Goal: Information Seeking & Learning: Understand process/instructions

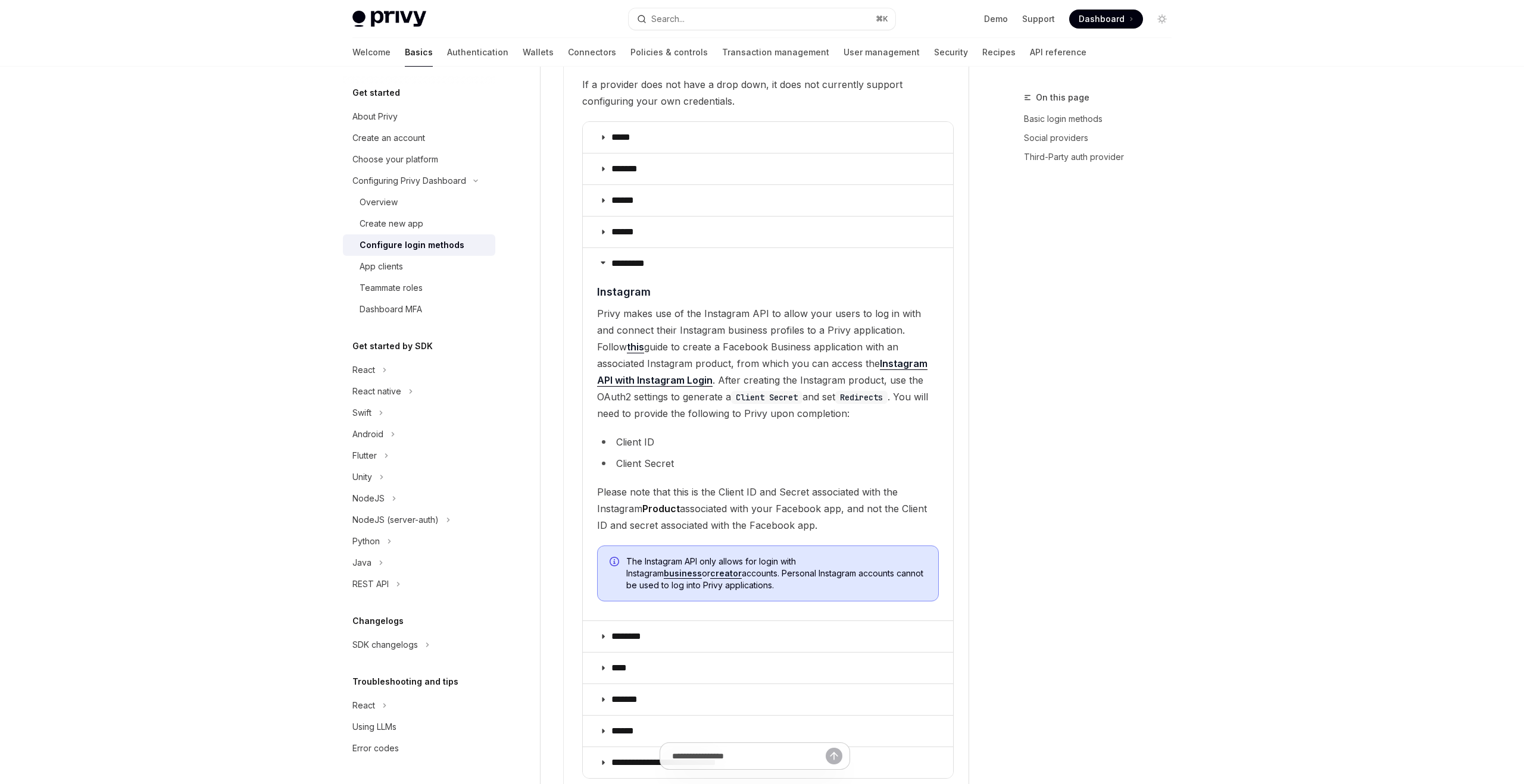
type textarea "*"
drag, startPoint x: 639, startPoint y: 298, endPoint x: 888, endPoint y: 295, distance: 249.0
click at [829, 317] on span "Privy makes use of the Instagram API to allow your users to log in with and con…" at bounding box center [768, 363] width 342 height 116
drag, startPoint x: 598, startPoint y: 327, endPoint x: 683, endPoint y: 363, distance: 92.3
click at [683, 363] on span "Privy makes use of the Instagram API to allow your users to log in with and con…" at bounding box center [768, 363] width 342 height 116
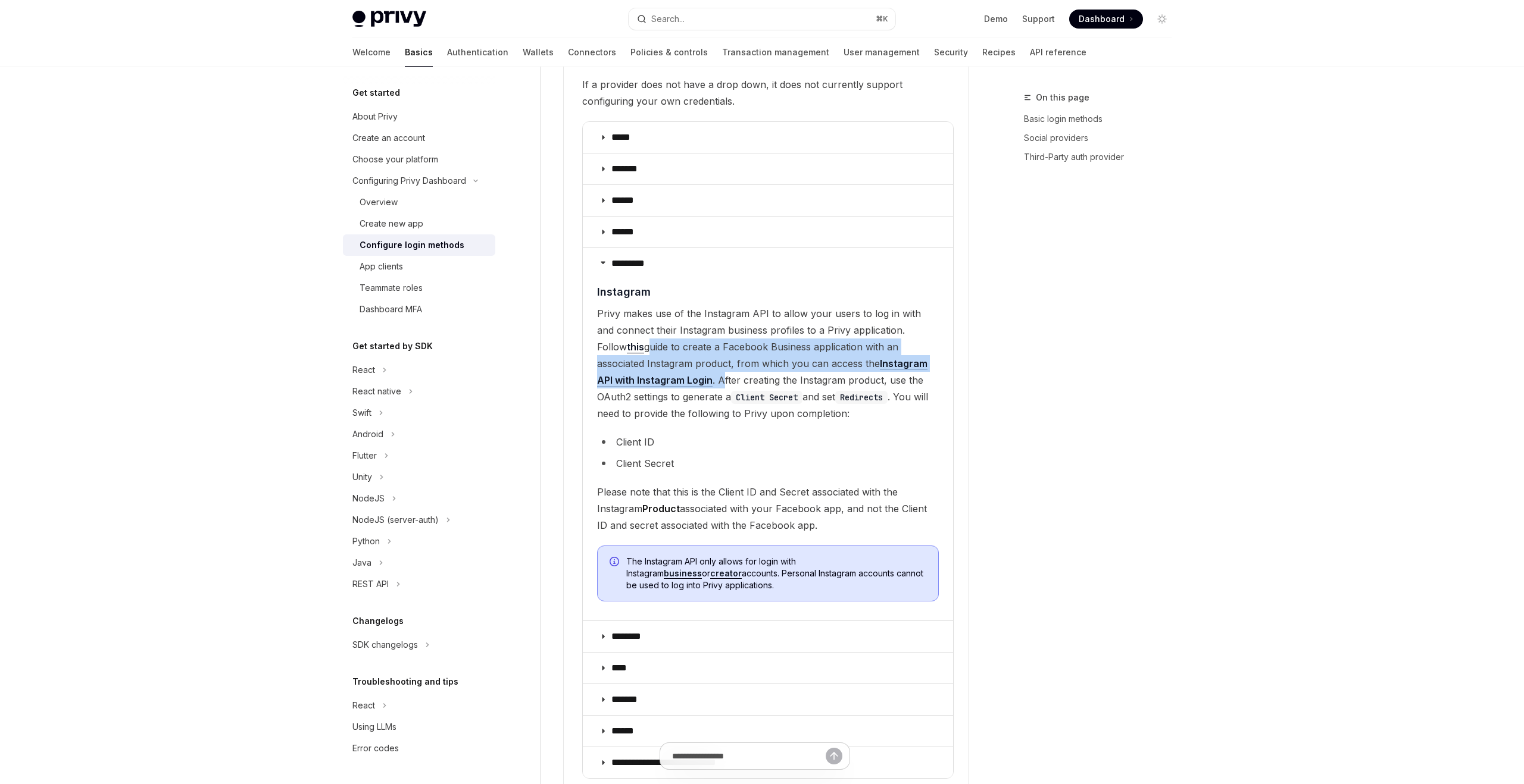
click at [728, 368] on span "Privy makes use of the Instagram API to allow your users to log in with and con…" at bounding box center [768, 363] width 342 height 116
click at [731, 391] on code "Client Secret" at bounding box center [767, 397] width 71 height 13
drag, startPoint x: 675, startPoint y: 360, endPoint x: 818, endPoint y: 390, distance: 146.1
click at [818, 390] on span "Privy makes use of the Instagram API to allow your users to log in with and con…" at bounding box center [768, 363] width 342 height 116
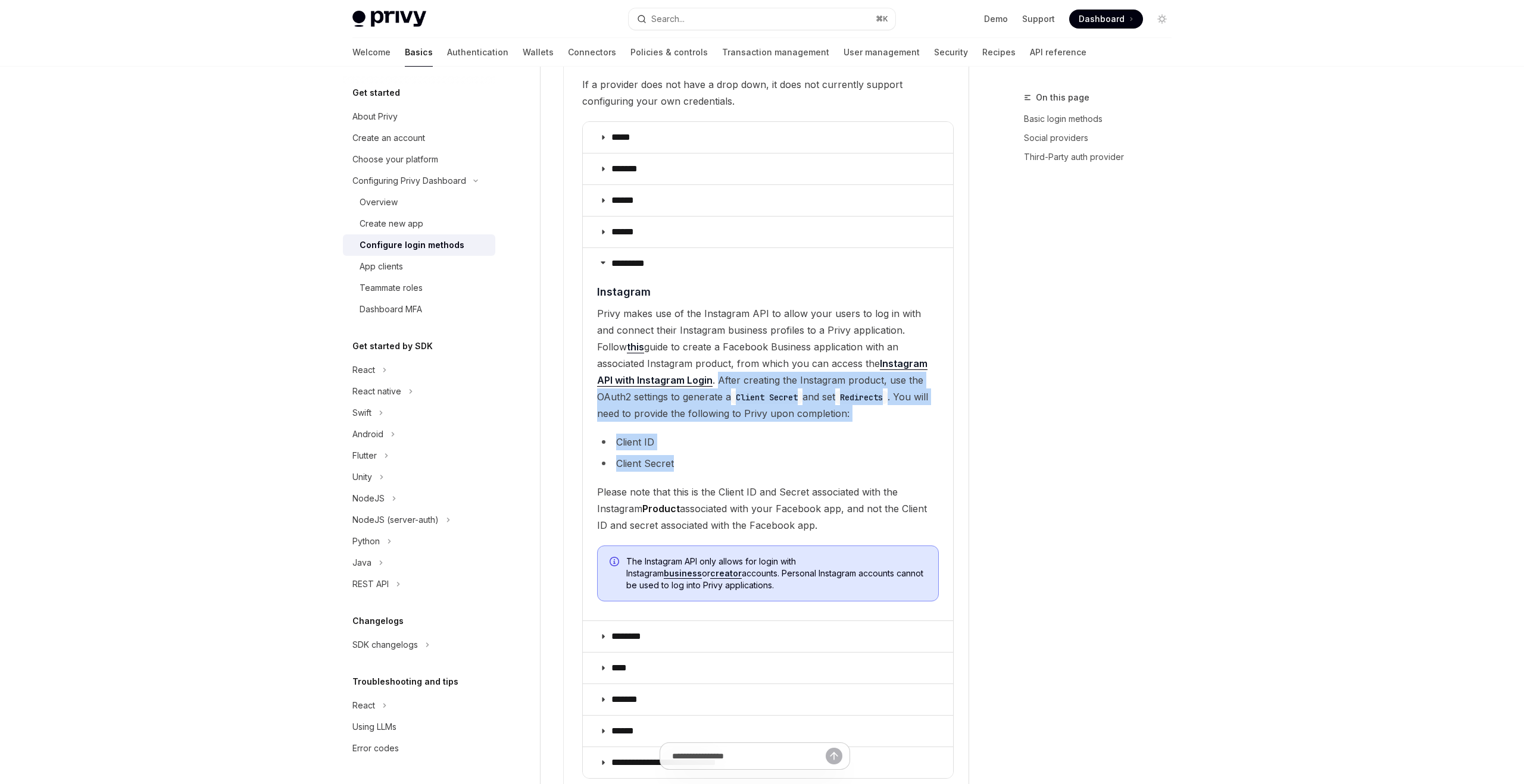
drag, startPoint x: 675, startPoint y: 364, endPoint x: 858, endPoint y: 449, distance: 201.8
click at [858, 449] on children "​ Instagram Privy makes use of the Instagram API to allow your users to log in …" at bounding box center [768, 447] width 342 height 327
click at [723, 484] on span "Please note that this is the Client ID and Secret associated with the Instagram…" at bounding box center [768, 508] width 342 height 50
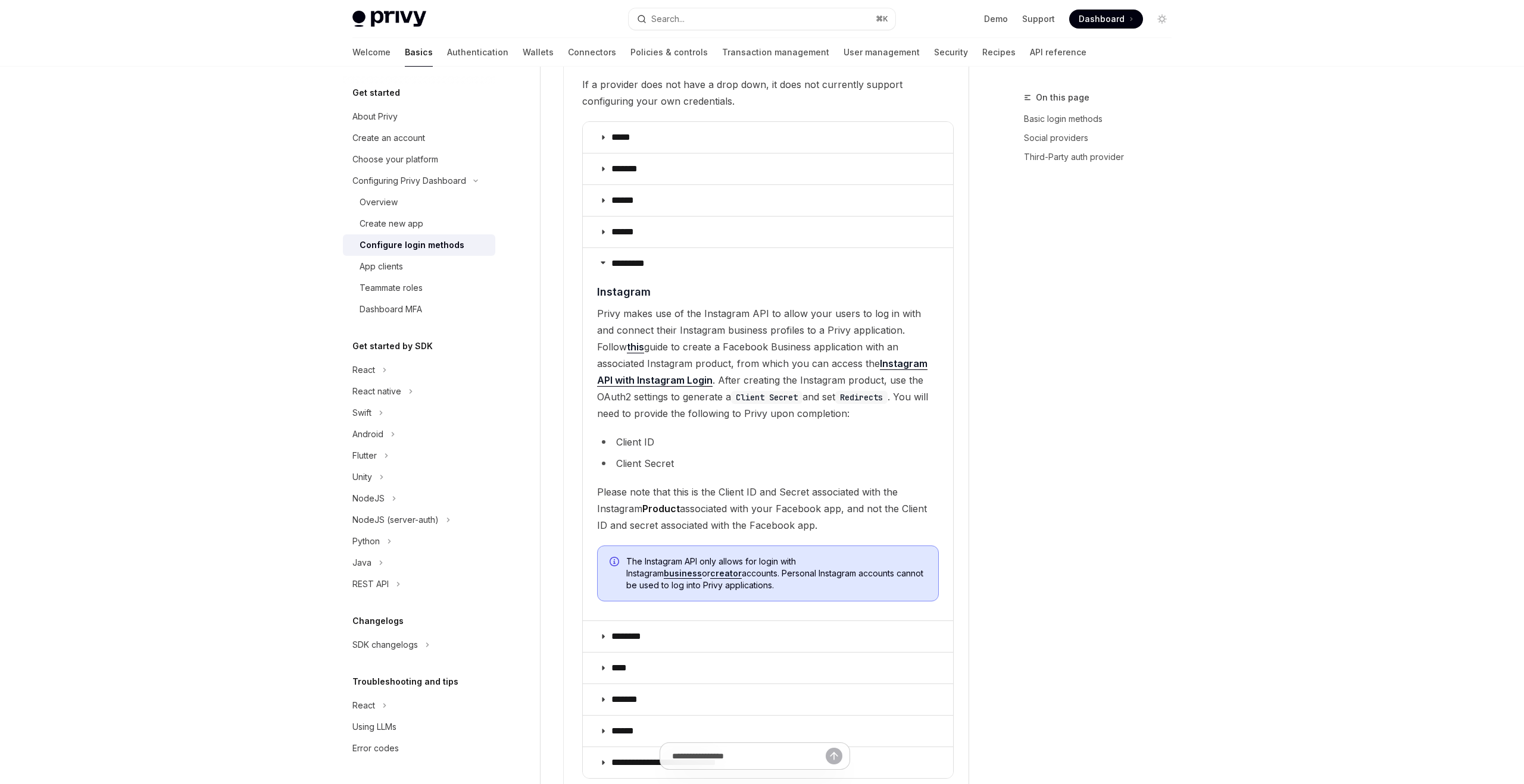
drag, startPoint x: 597, startPoint y: 476, endPoint x: 828, endPoint y: 516, distance: 234.4
click at [828, 516] on span "Please note that this is the Client ID and Secret associated with the Instagram…" at bounding box center [768, 508] width 342 height 50
click at [740, 504] on span "Please note that this is the Client ID and Secret associated with the Instagram…" at bounding box center [768, 508] width 342 height 50
drag, startPoint x: 828, startPoint y: 507, endPoint x: 579, endPoint y: 472, distance: 251.4
click at [579, 472] on div "**********" at bounding box center [759, 341] width 391 height 889
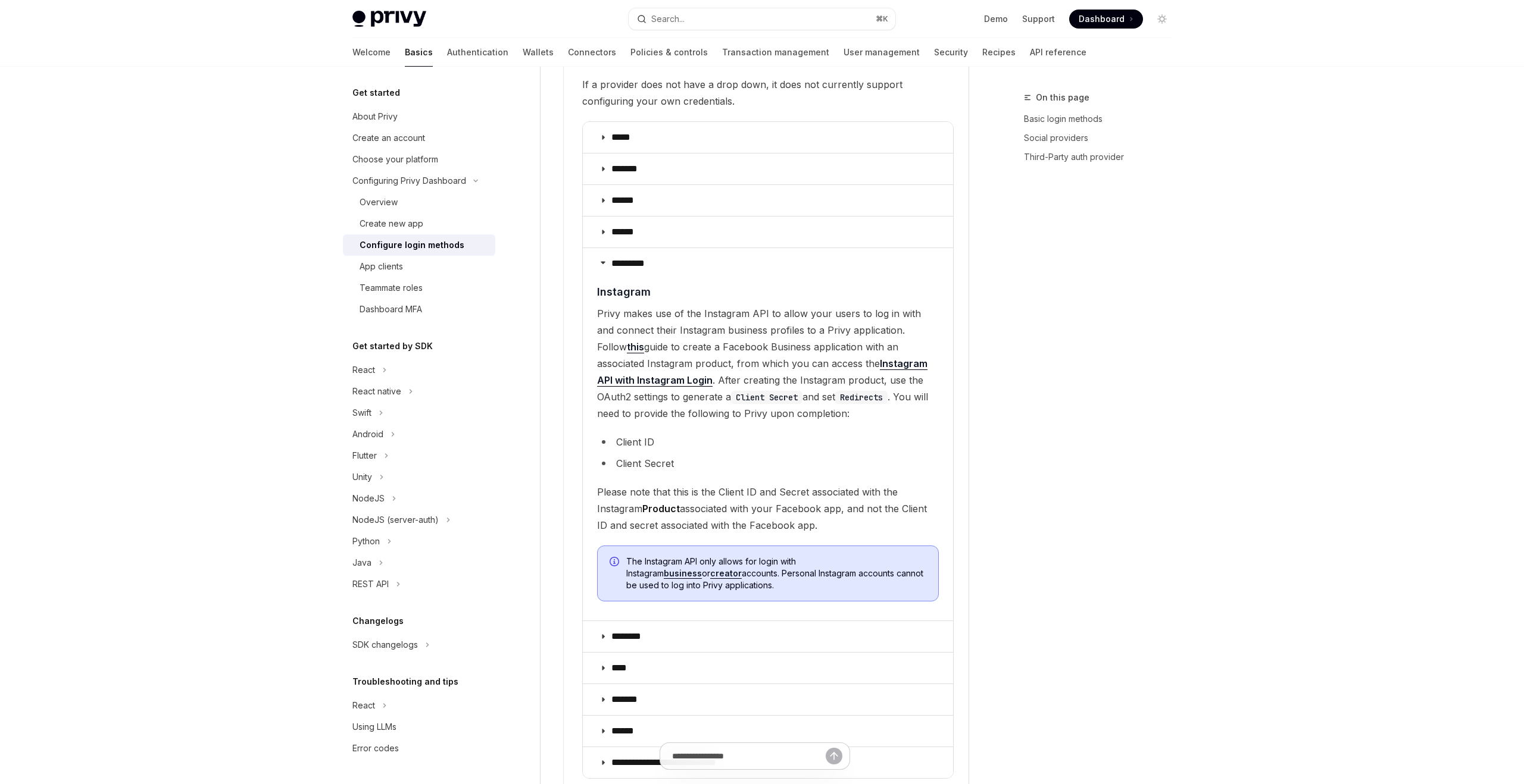
click at [764, 504] on span "Please note that this is the Client ID and Secret associated with the Instagram…" at bounding box center [768, 508] width 342 height 50
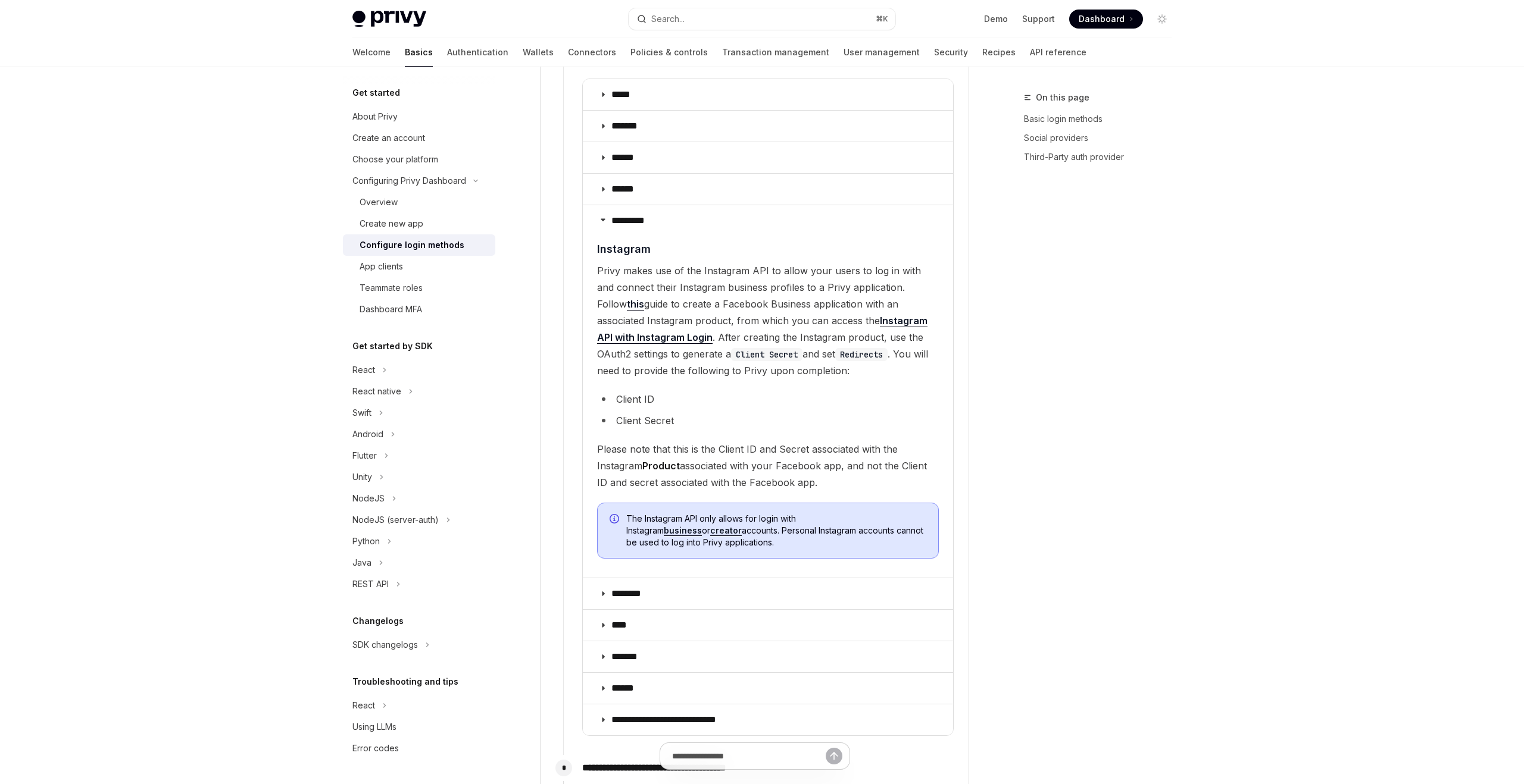
scroll to position [1476, 0]
drag, startPoint x: 629, startPoint y: 494, endPoint x: 758, endPoint y: 524, distance: 132.4
click at [758, 524] on span "The Instagram API only allows for login with Instagram business or creator acco…" at bounding box center [776, 528] width 300 height 36
click at [672, 511] on span "The Instagram API only allows for login with Instagram business or creator acco…" at bounding box center [776, 528] width 300 height 36
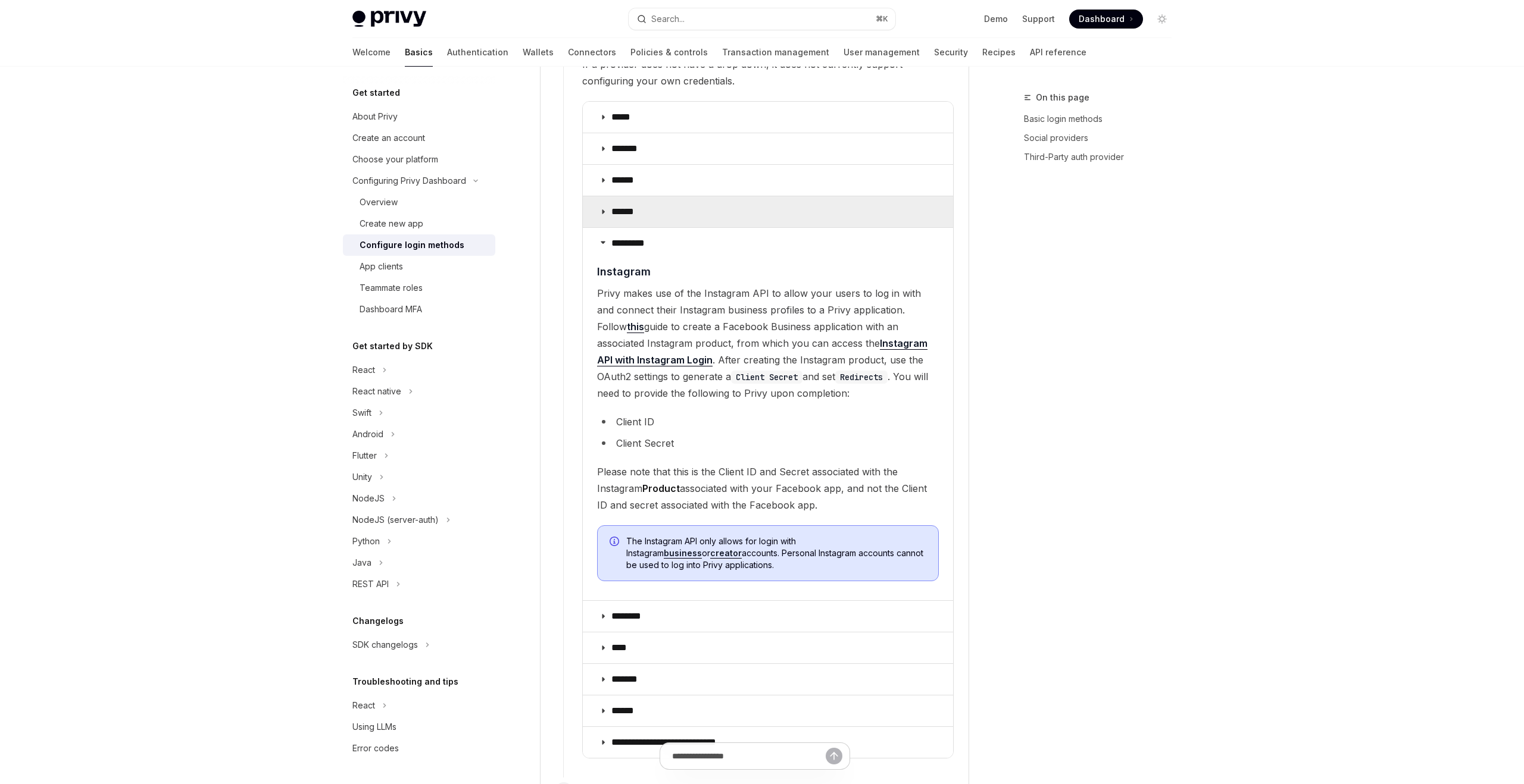
scroll to position [1449, 0]
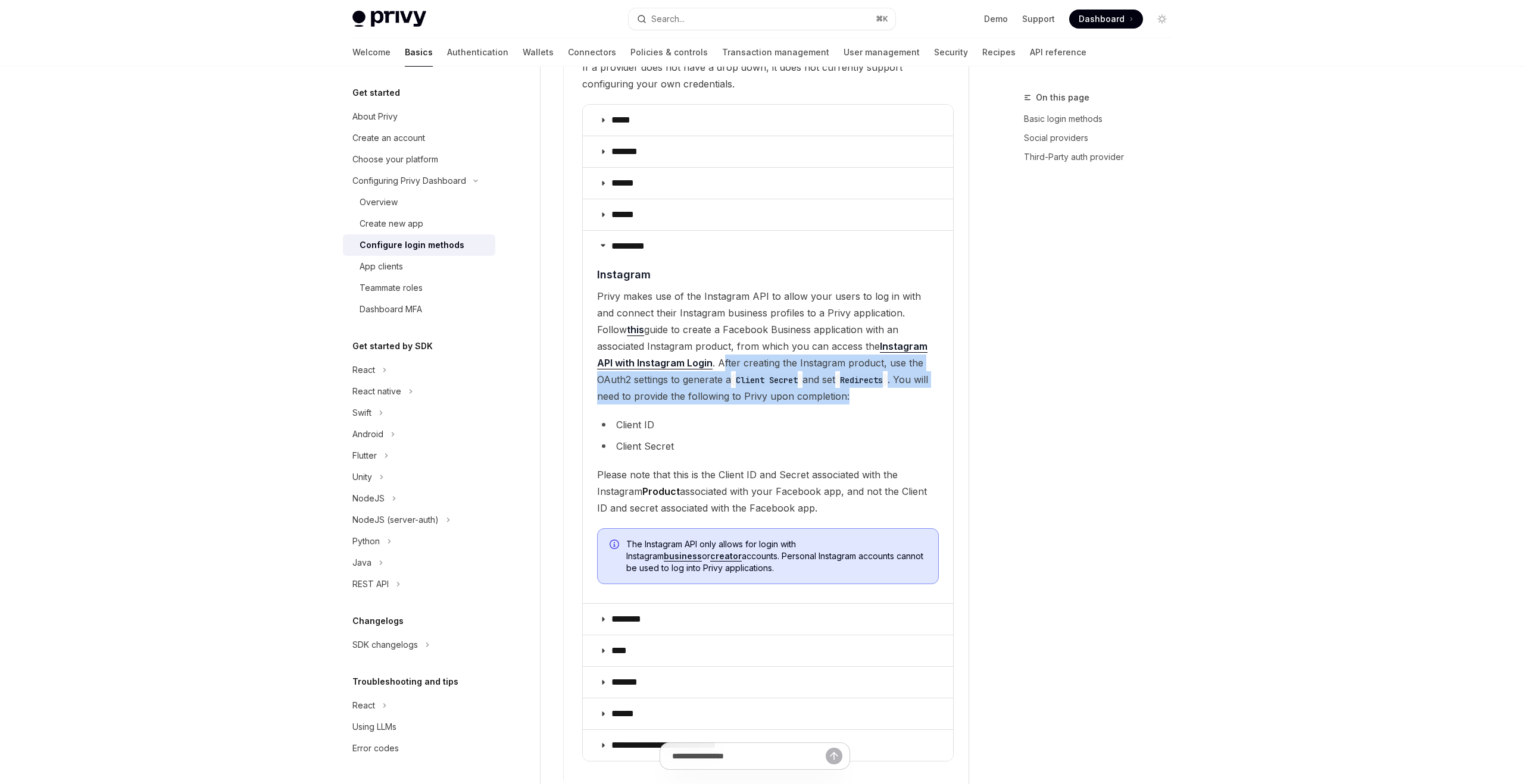
drag, startPoint x: 684, startPoint y: 342, endPoint x: 842, endPoint y: 380, distance: 162.5
click at [842, 380] on span "Privy makes use of the Instagram API to allow your users to log in with and con…" at bounding box center [768, 345] width 342 height 116
click at [759, 343] on span "Privy makes use of the Instagram API to allow your users to log in with and con…" at bounding box center [768, 345] width 342 height 116
drag, startPoint x: 676, startPoint y: 346, endPoint x: 802, endPoint y: 428, distance: 150.3
click at [802, 428] on children "​ Instagram Privy makes use of the Instagram API to allow your users to log in …" at bounding box center [768, 430] width 342 height 327
